Goal: Task Accomplishment & Management: Complete application form

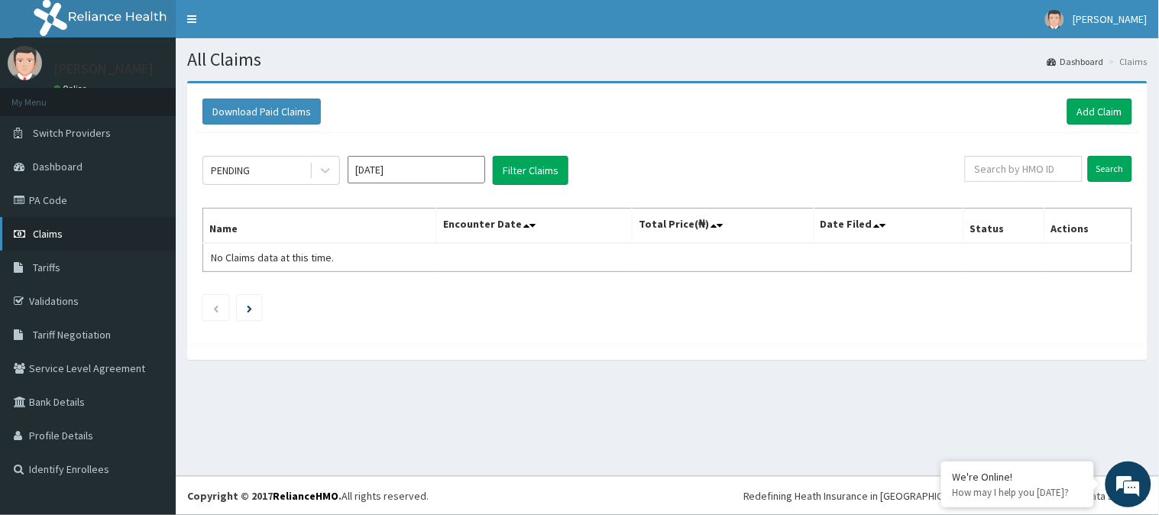
click at [40, 239] on link "Claims" at bounding box center [88, 234] width 176 height 34
click at [1095, 112] on link "Add Claim" at bounding box center [1100, 112] width 65 height 26
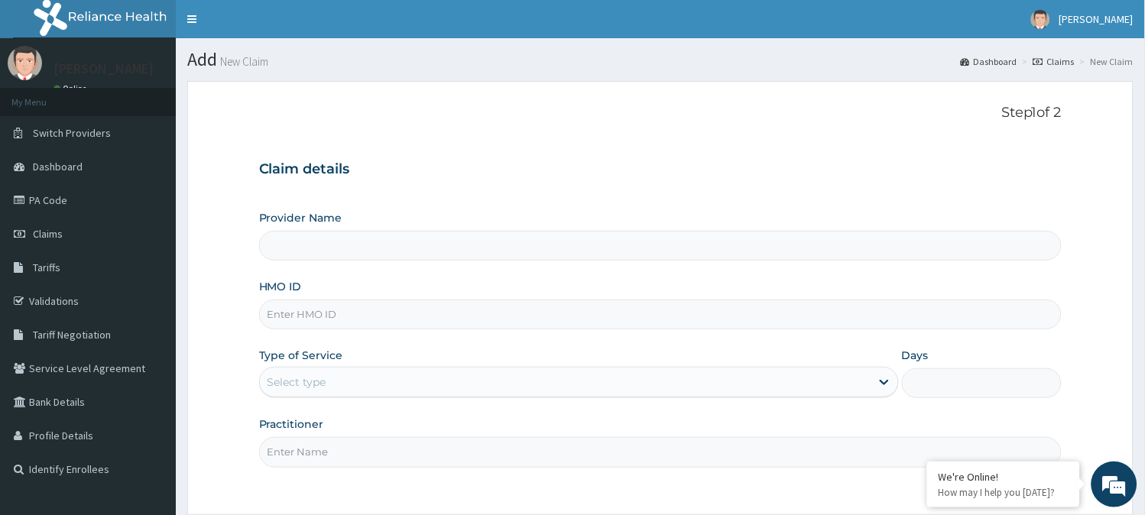
click at [316, 310] on input "HMO ID" at bounding box center [660, 315] width 803 height 30
paste input "251800746"
type input "251800746"
type input "POTISKUM MEDICAL CENTRE"
type input "251800746"
